Goal: Information Seeking & Learning: Understand process/instructions

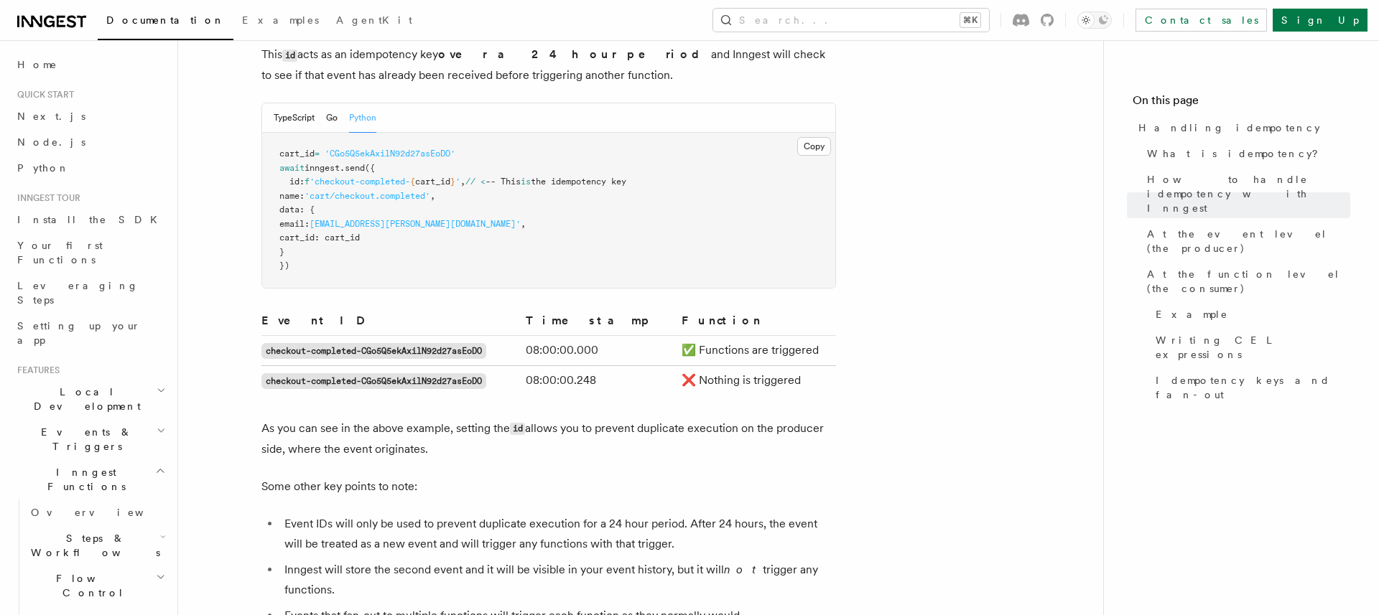
scroll to position [799, 0]
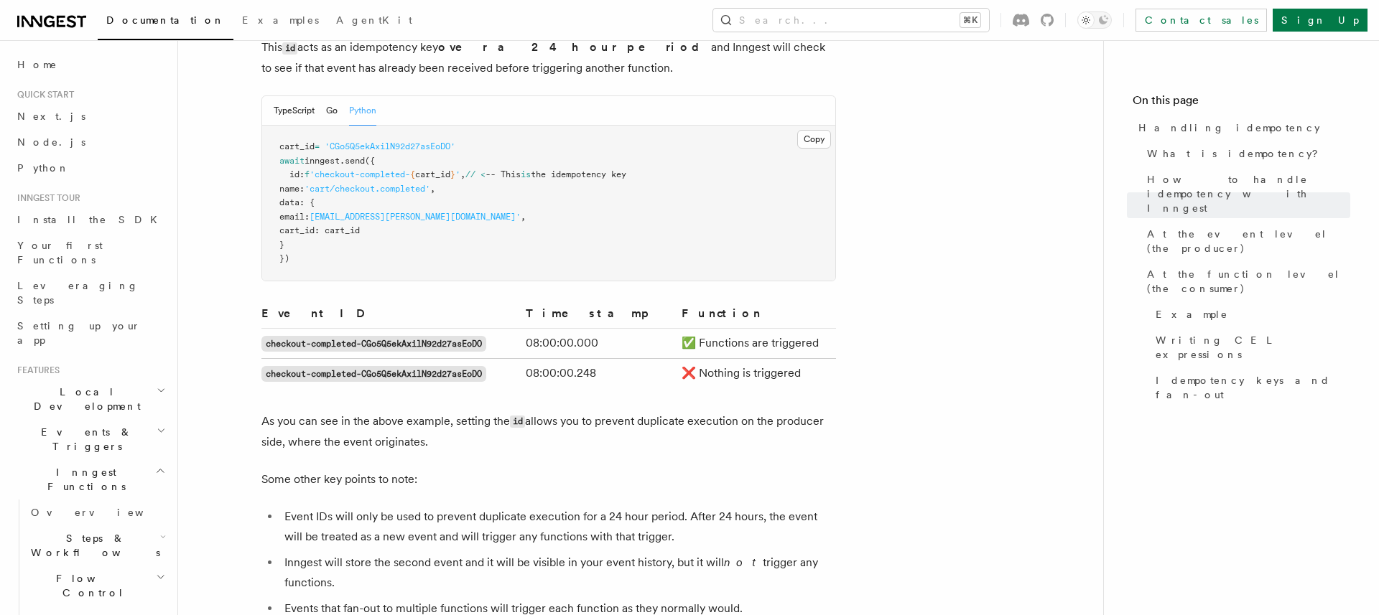
click at [569, 411] on p "As you can see in the above example, setting the id allows you to prevent dupli…" at bounding box center [548, 431] width 574 height 41
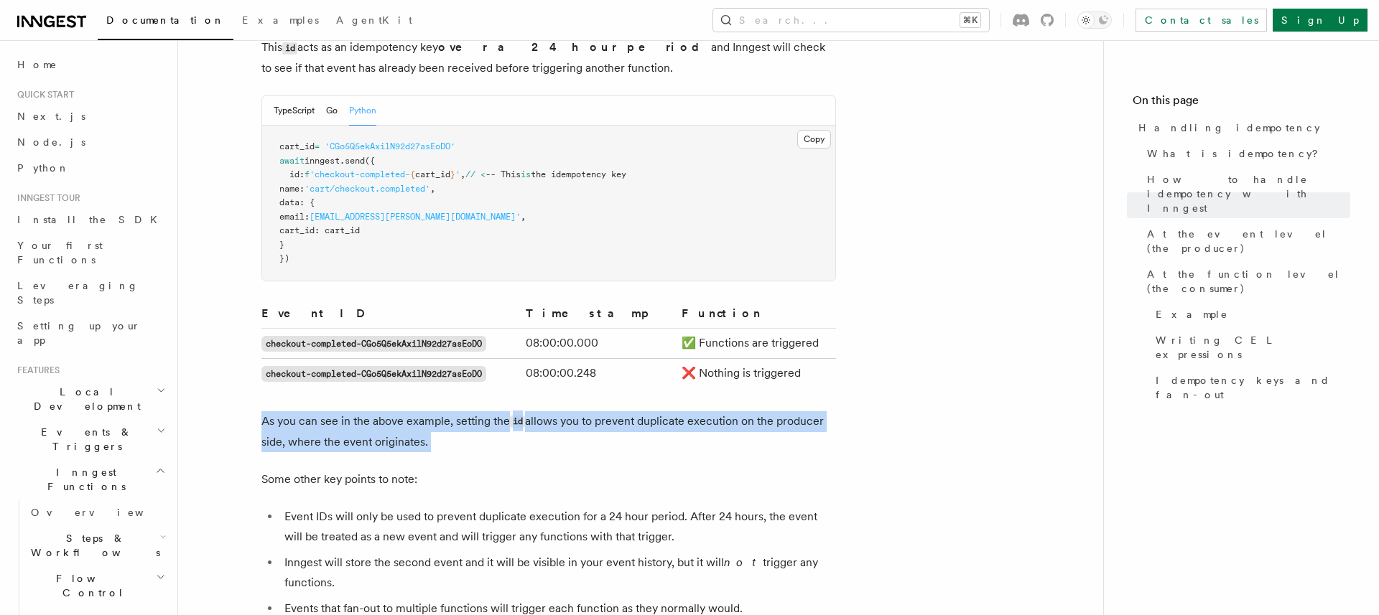
drag, startPoint x: 569, startPoint y: 404, endPoint x: 581, endPoint y: 435, distance: 33.2
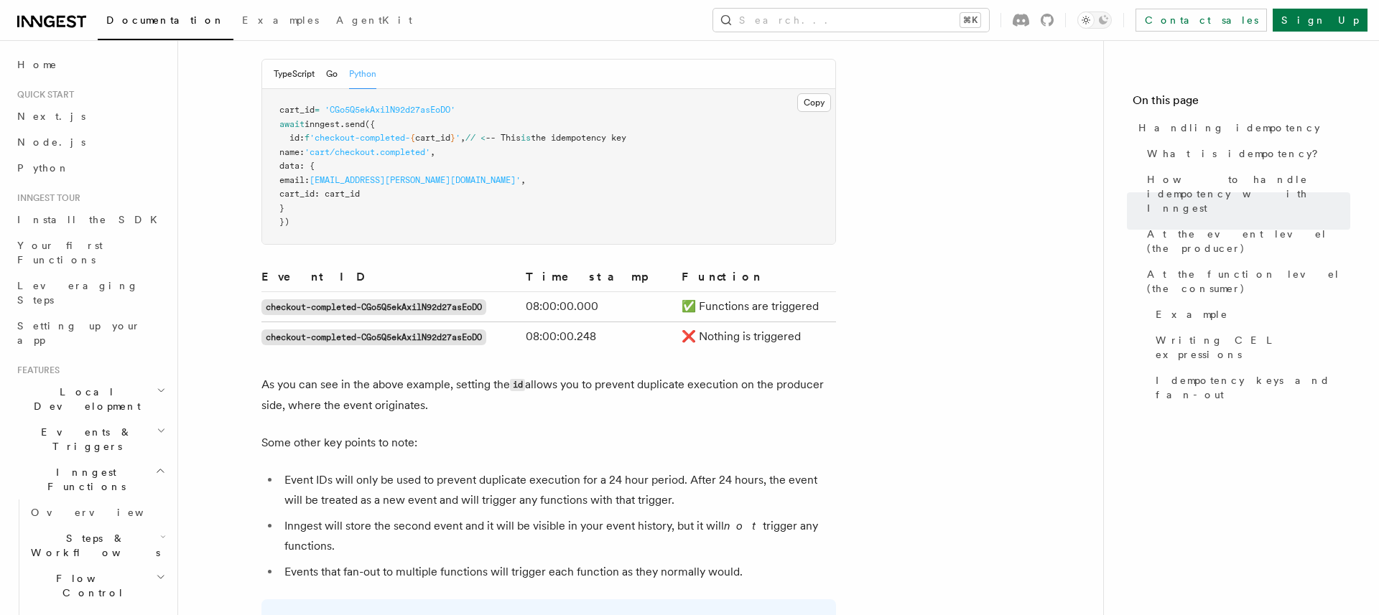
scroll to position [1348, 0]
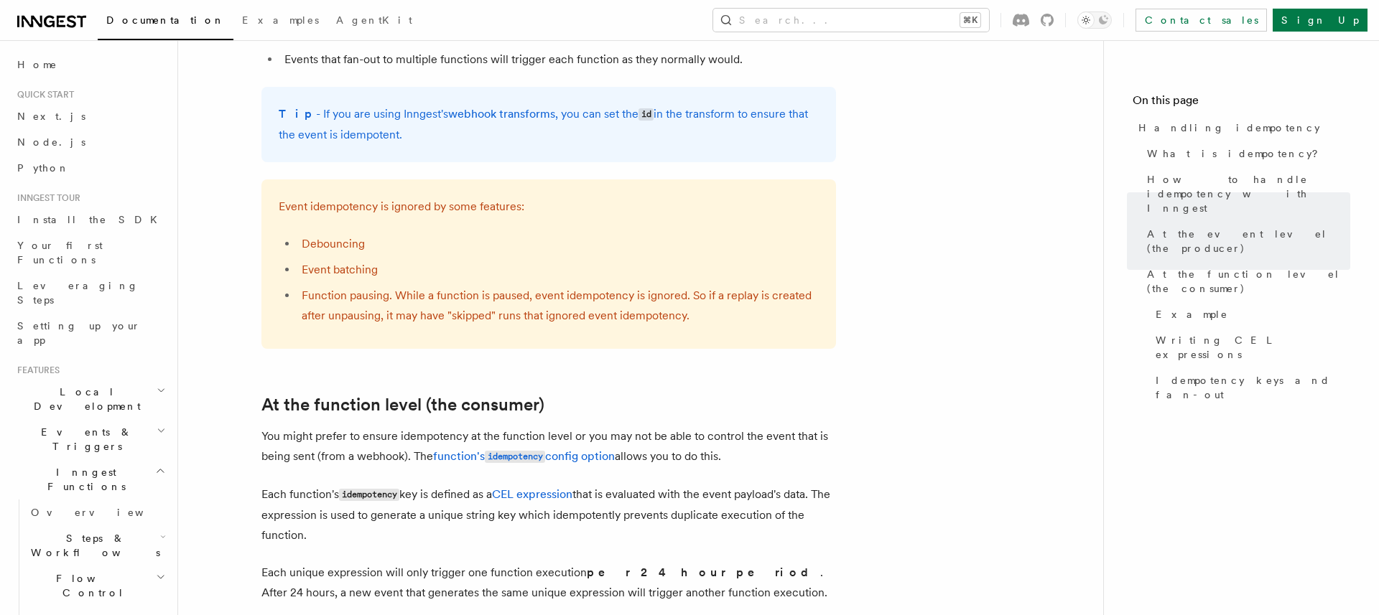
click at [602, 396] on article "Features Inngest Functions Errors & Retries Handling idempotency Ensuring that …" at bounding box center [640, 428] width 879 height 3426
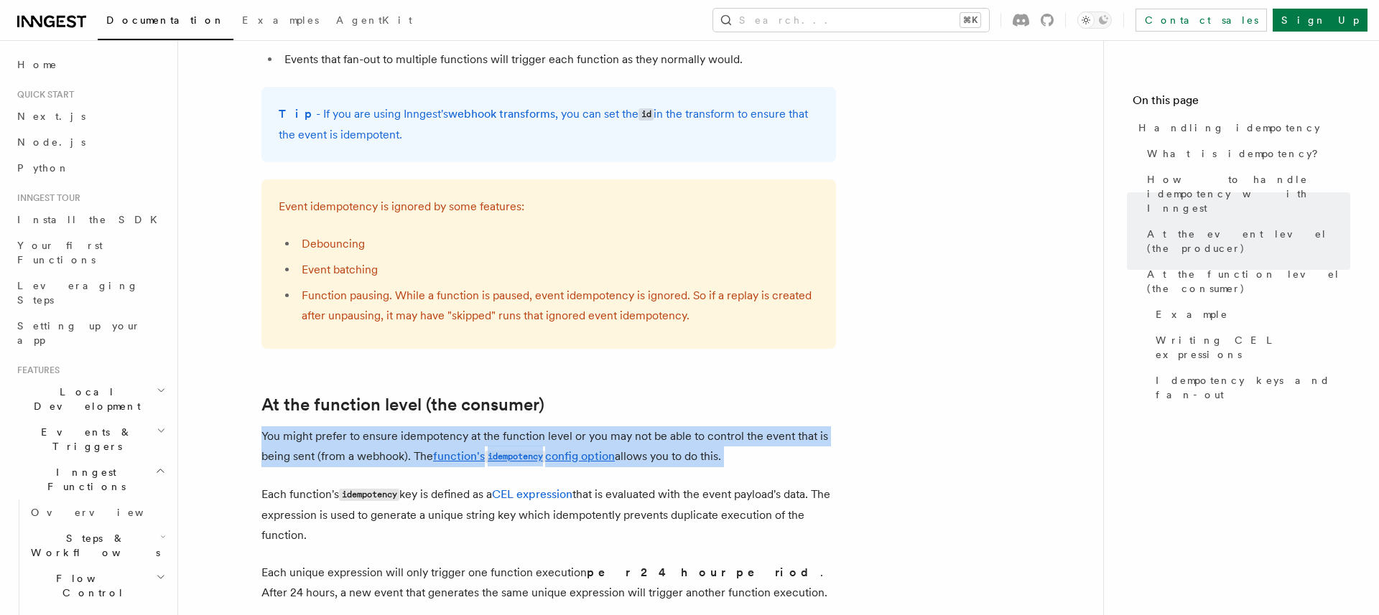
click at [602, 396] on article "Features Inngest Functions Errors & Retries Handling idempotency Ensuring that …" at bounding box center [640, 428] width 879 height 3426
click at [604, 395] on h2 "At the function level (the consumer)" at bounding box center [548, 405] width 574 height 20
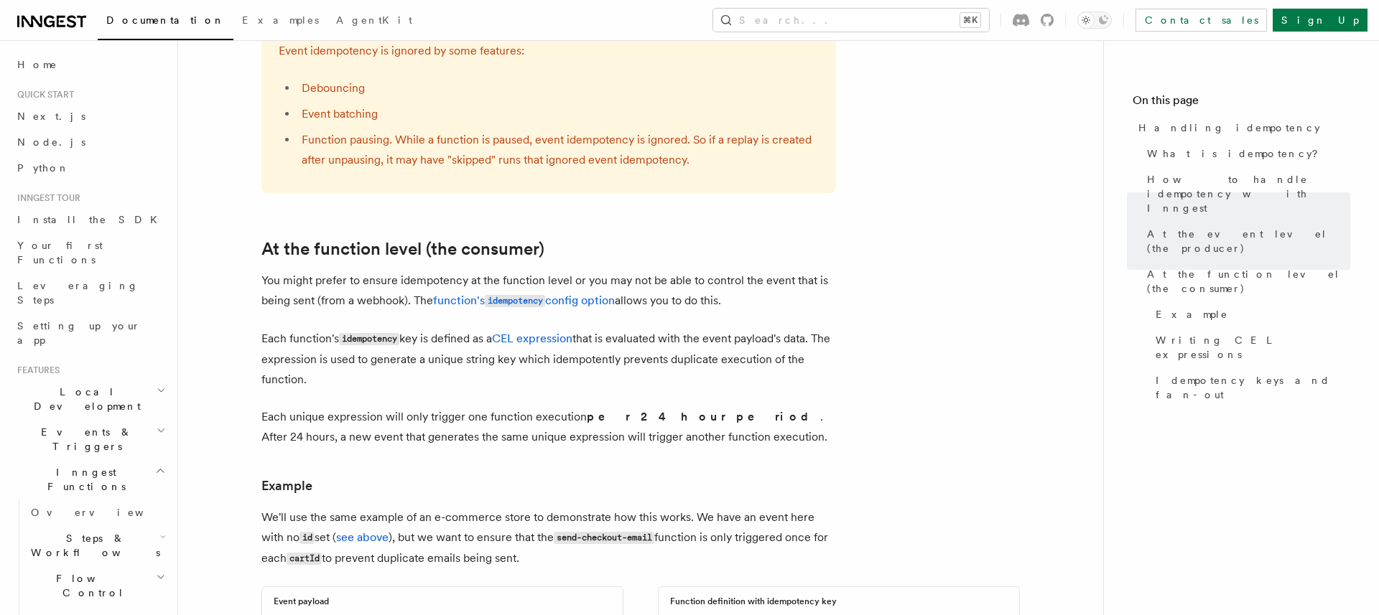
scroll to position [1711, 0]
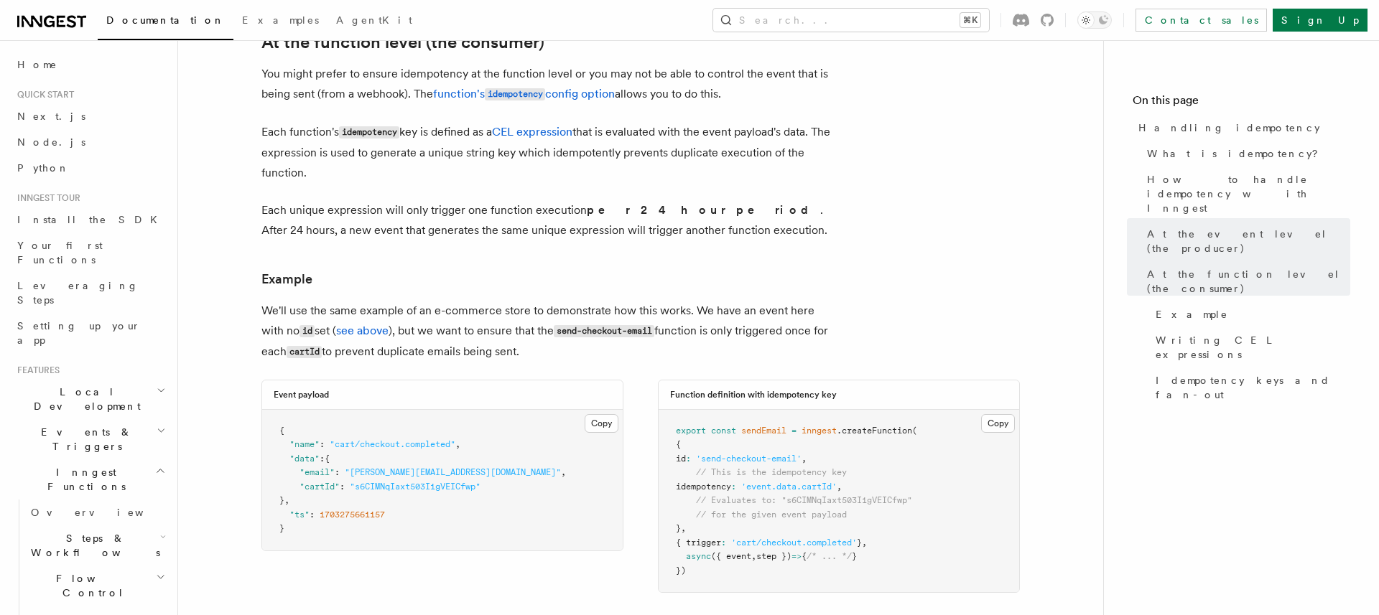
click at [660, 301] on p "We'll use the same example of an e-commerce store to demonstrate how this works…" at bounding box center [548, 332] width 574 height 62
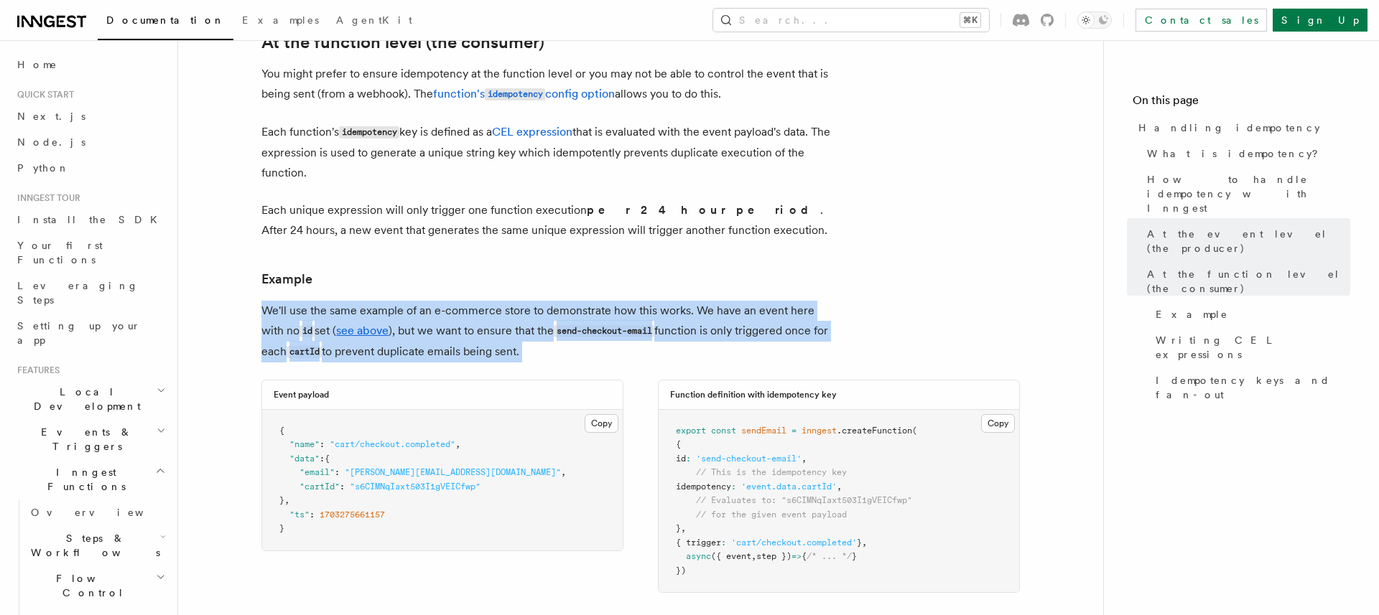
drag, startPoint x: 660, startPoint y: 286, endPoint x: 651, endPoint y: 320, distance: 35.0
click at [651, 317] on p "We'll use the same example of an e-commerce store to demonstrate how this works…" at bounding box center [548, 332] width 574 height 62
click at [651, 320] on p "We'll use the same example of an e-commerce store to demonstrate how this works…" at bounding box center [548, 332] width 574 height 62
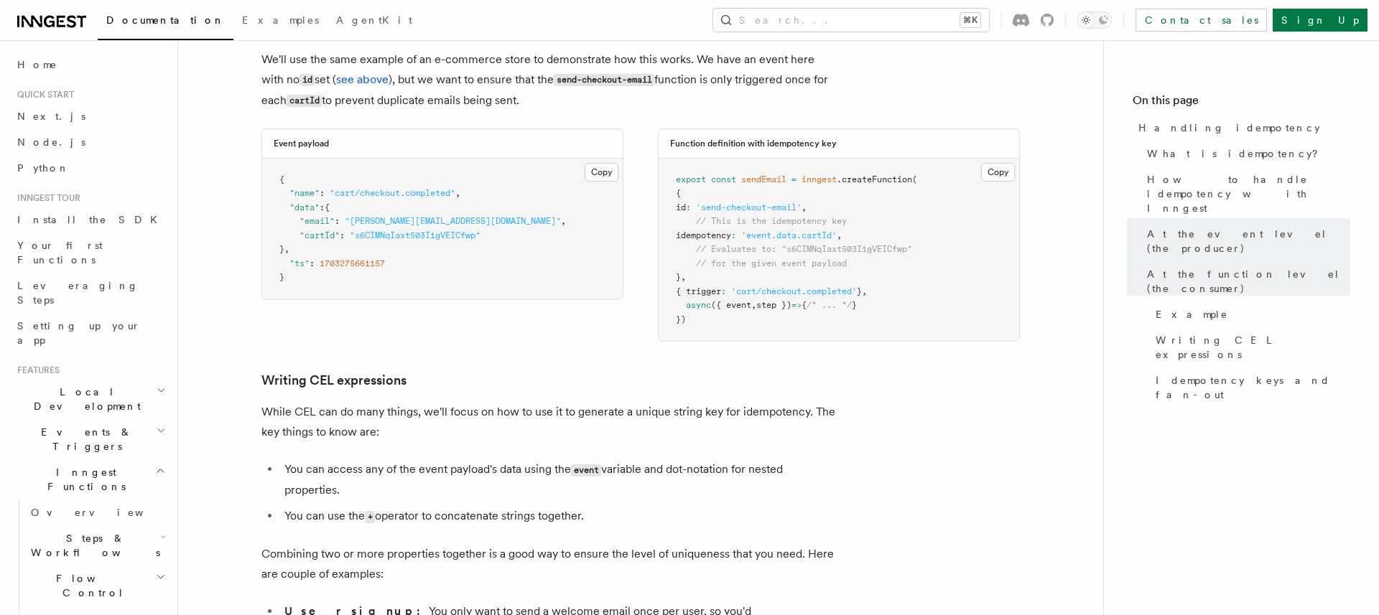
scroll to position [2193, 0]
